Goal: Task Accomplishment & Management: Manage account settings

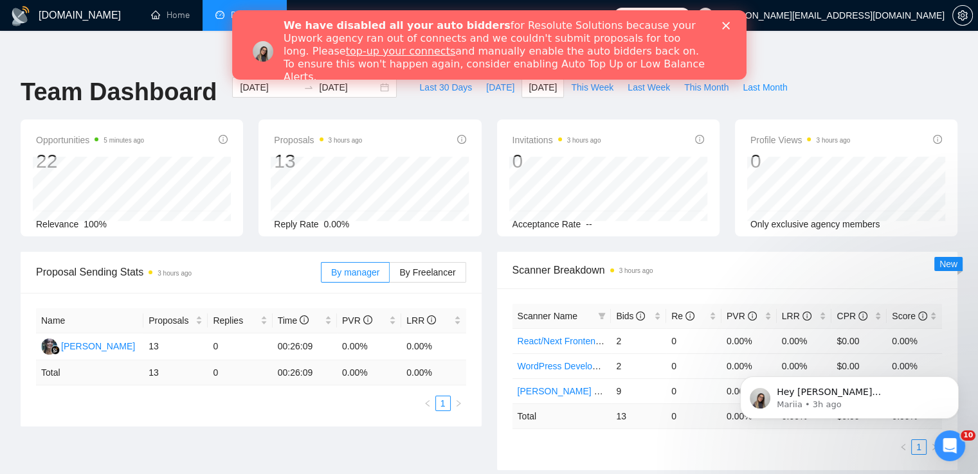
click at [726, 24] on polygon "Close" at bounding box center [725, 26] width 8 height 8
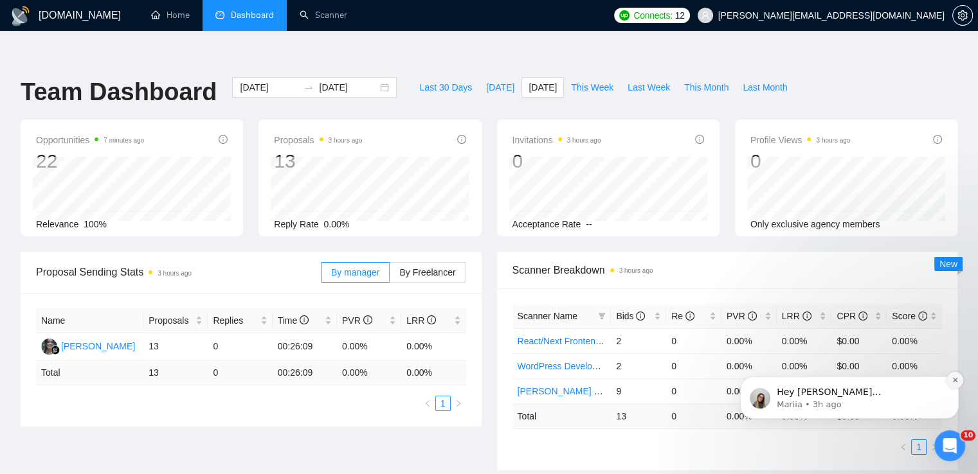
click at [956, 379] on icon "Dismiss notification" at bounding box center [954, 380] width 7 height 7
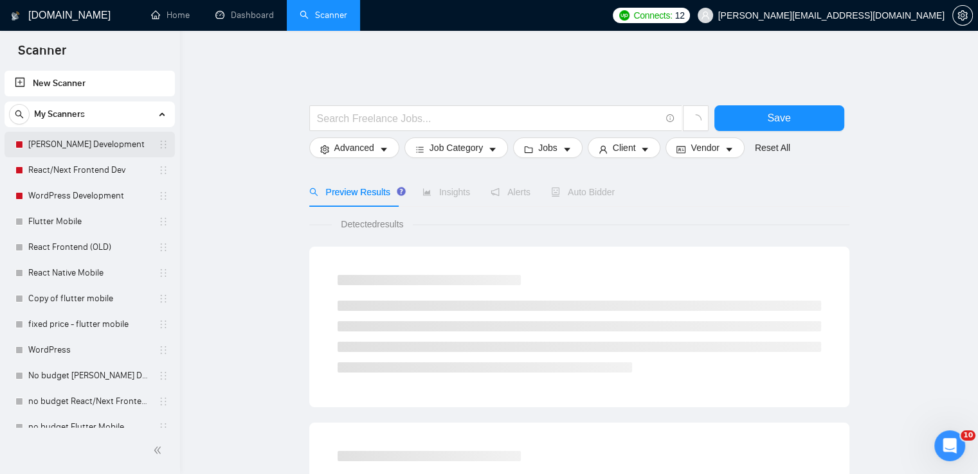
click at [67, 142] on link "[PERSON_NAME] Development" at bounding box center [89, 145] width 122 height 26
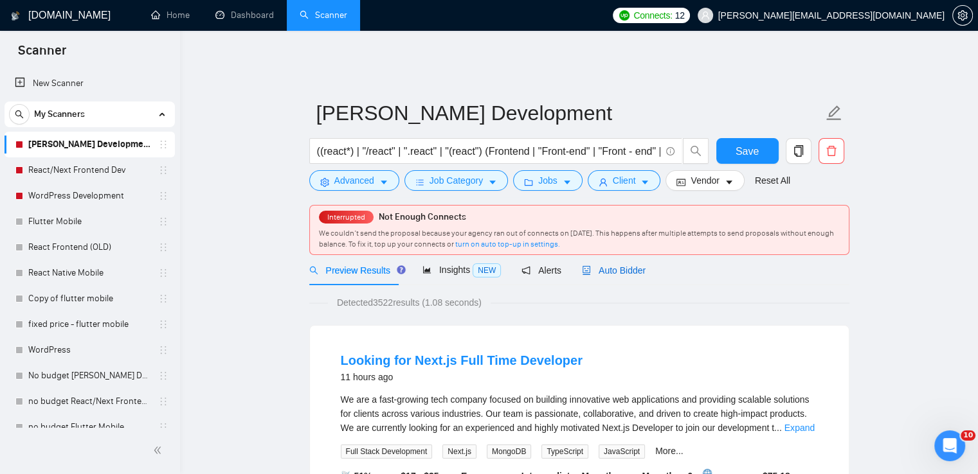
click at [618, 265] on span "Auto Bidder" at bounding box center [614, 270] width 64 height 10
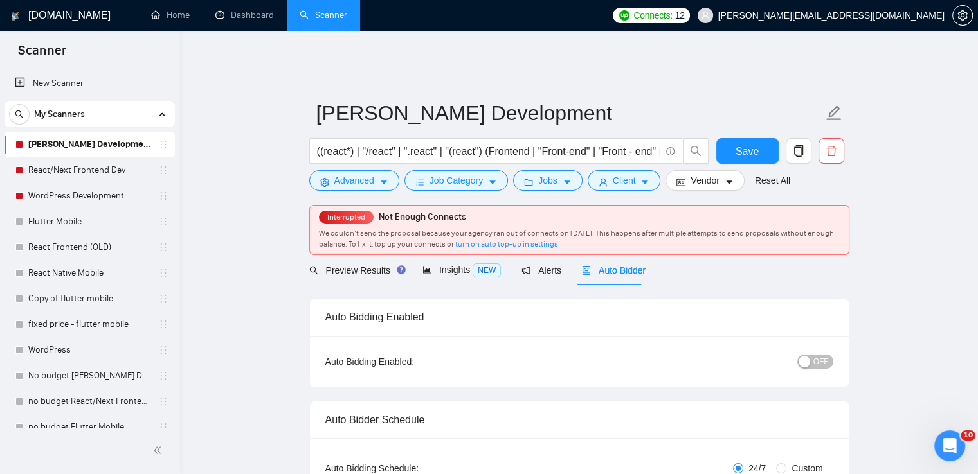
click at [834, 351] on div "Auto Bidding Enabled: OFF" at bounding box center [579, 361] width 539 height 51
click at [829, 355] on button "OFF" at bounding box center [815, 362] width 36 height 14
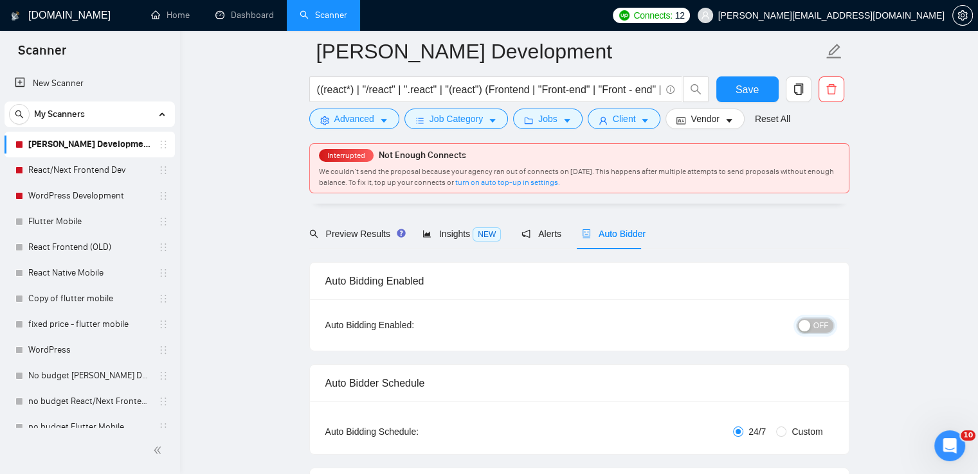
scroll to position [64, 0]
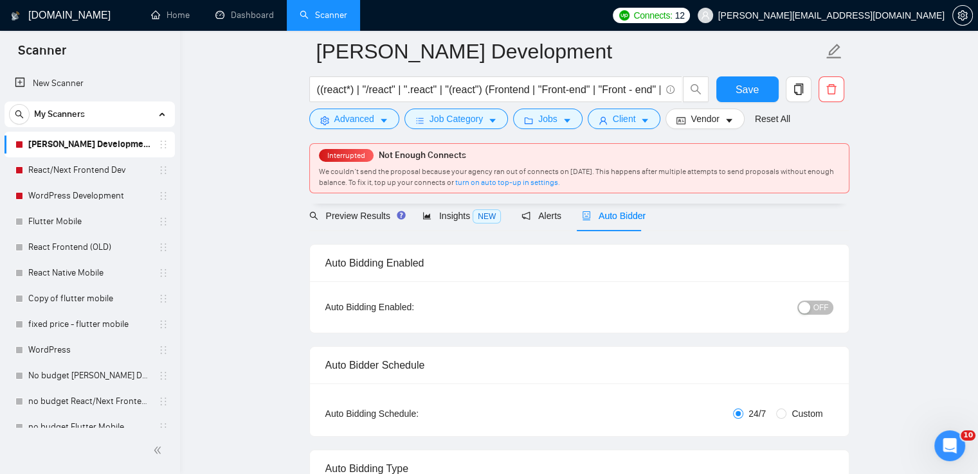
click at [813, 301] on button "OFF" at bounding box center [815, 308] width 36 height 14
click at [754, 84] on span "Save" at bounding box center [746, 90] width 23 height 16
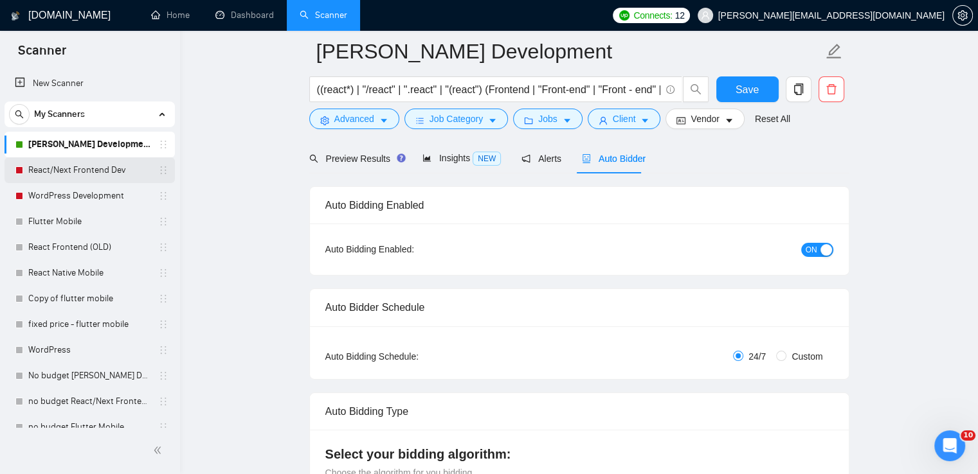
click at [82, 170] on link "React/Next Frontend Dev" at bounding box center [89, 170] width 122 height 26
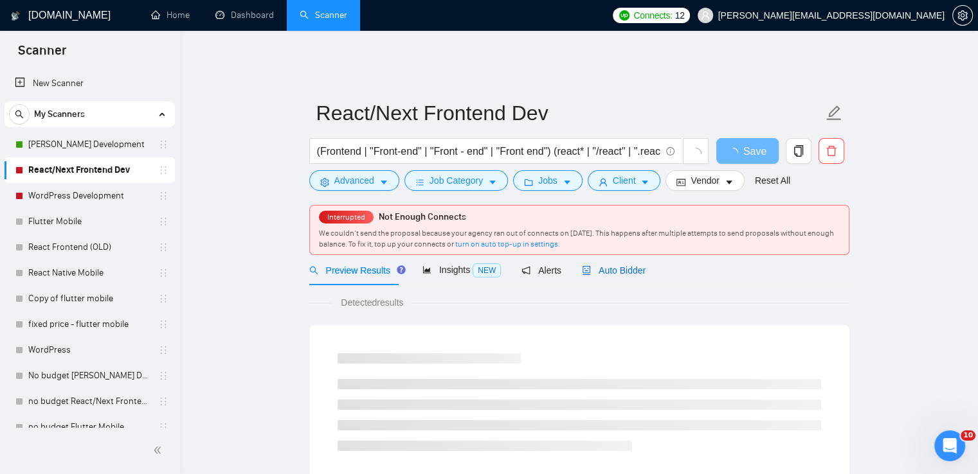
click at [617, 265] on span "Auto Bidder" at bounding box center [614, 270] width 64 height 10
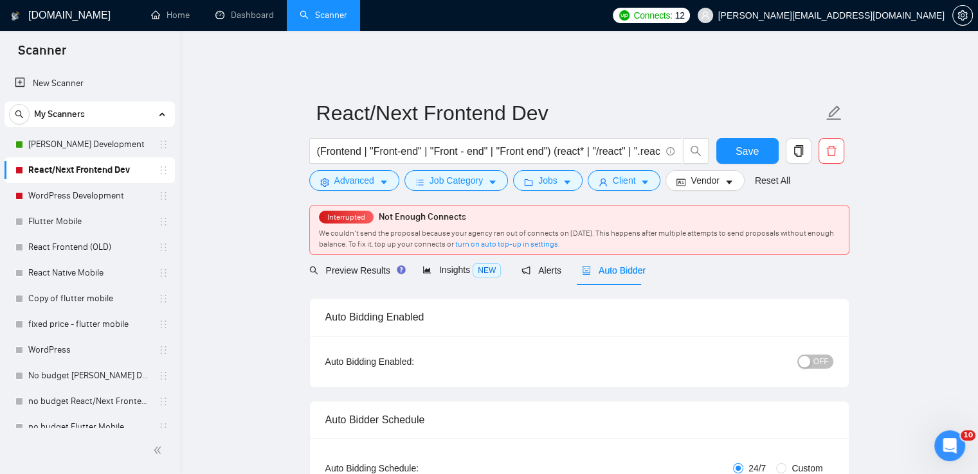
click at [821, 355] on span "OFF" at bounding box center [820, 362] width 15 height 14
click at [751, 143] on span "Save" at bounding box center [746, 151] width 23 height 16
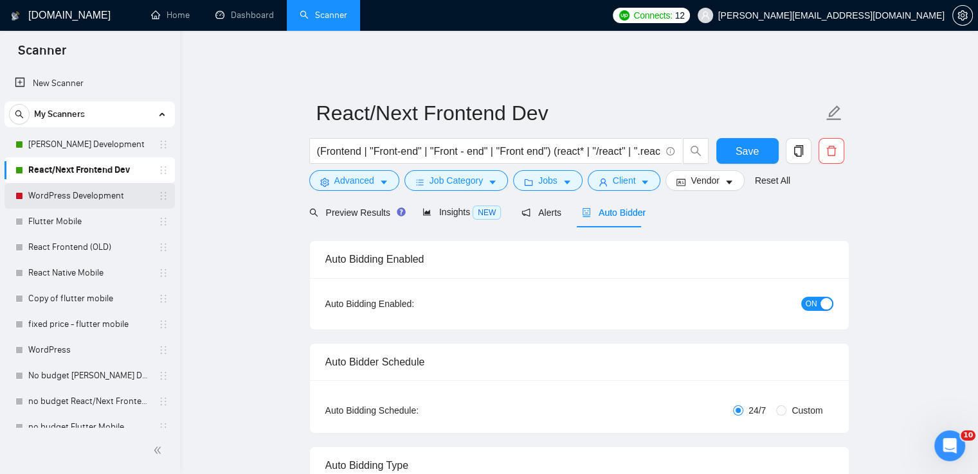
click at [85, 190] on link "WordPress Development" at bounding box center [89, 196] width 122 height 26
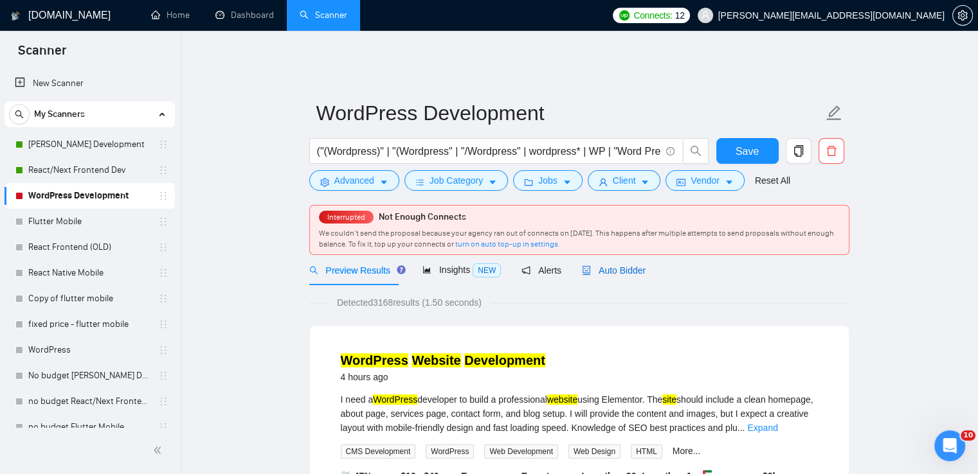
click at [611, 265] on span "Auto Bidder" at bounding box center [614, 270] width 64 height 10
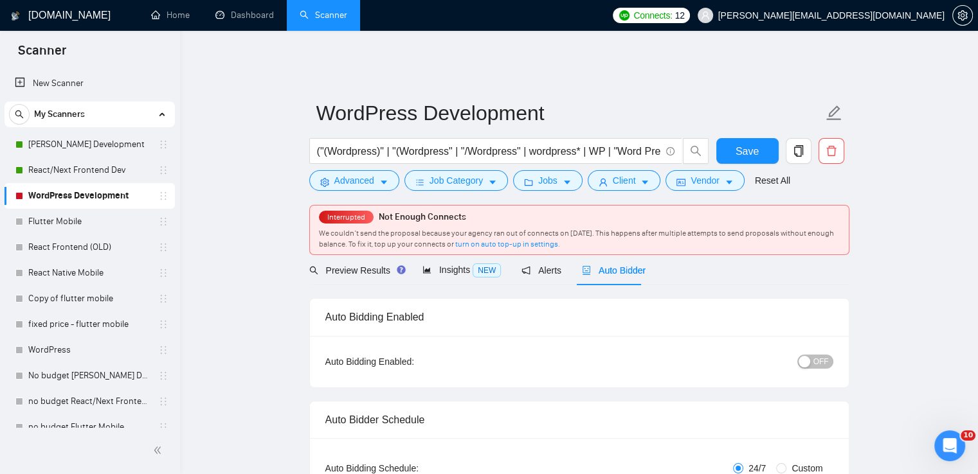
click at [823, 355] on span "OFF" at bounding box center [820, 362] width 15 height 14
click at [754, 143] on span "Save" at bounding box center [746, 151] width 23 height 16
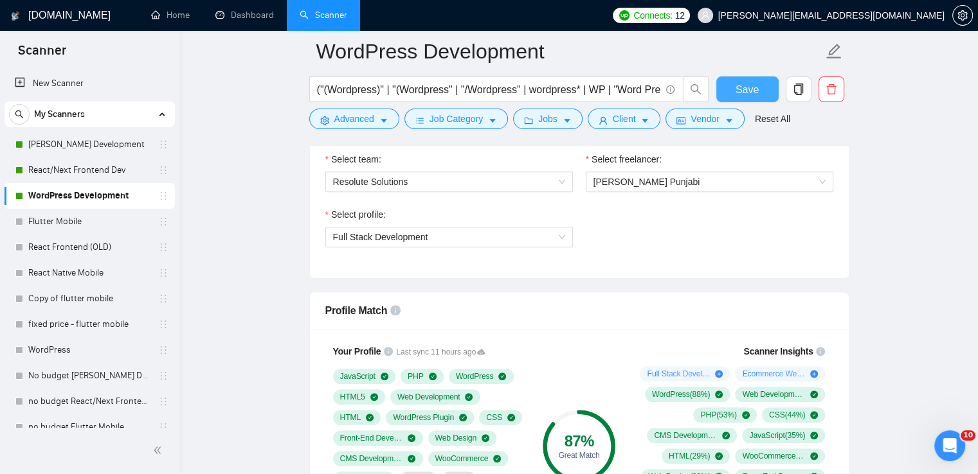
scroll to position [771, 0]
